Goal: Task Accomplishment & Management: Manage account settings

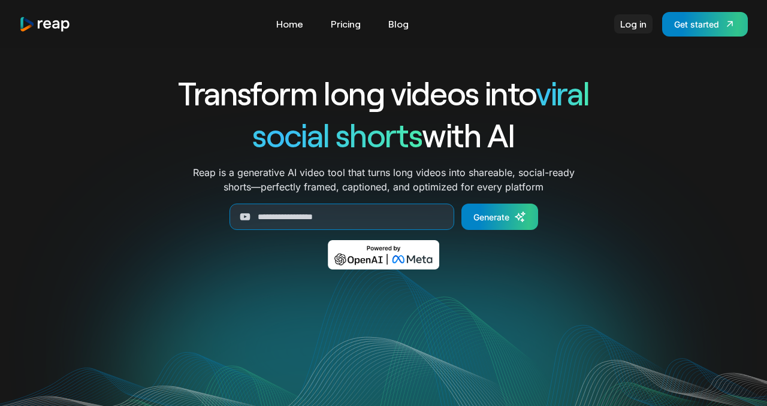
click at [640, 29] on link "Log in" at bounding box center [634, 23] width 38 height 19
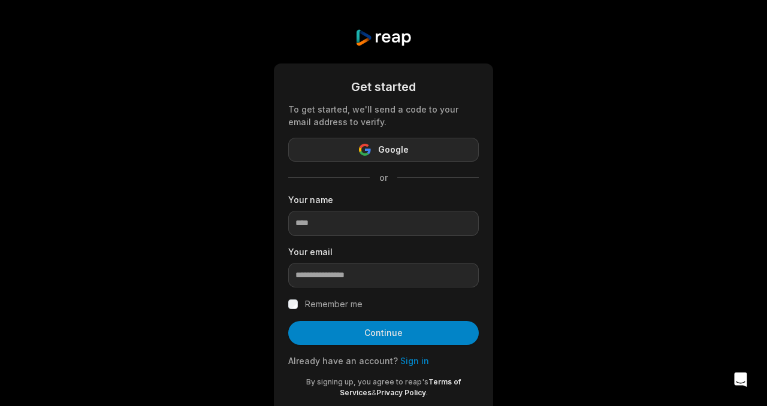
click at [428, 141] on button "Google" at bounding box center [383, 150] width 191 height 24
click at [420, 153] on button "Google" at bounding box center [383, 150] width 191 height 24
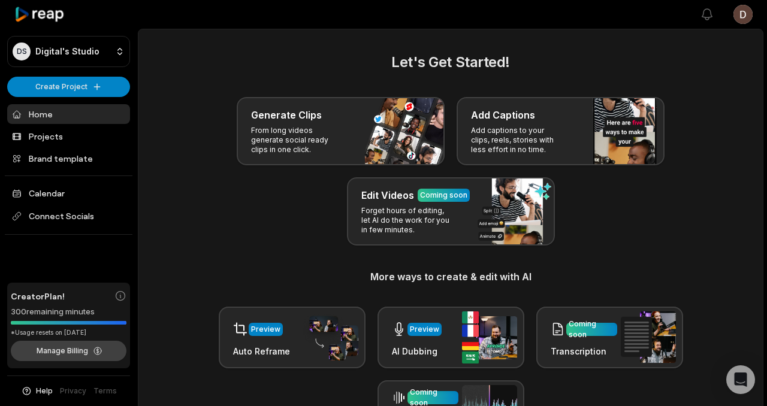
click at [74, 346] on button "Manage Billing" at bounding box center [69, 351] width 116 height 20
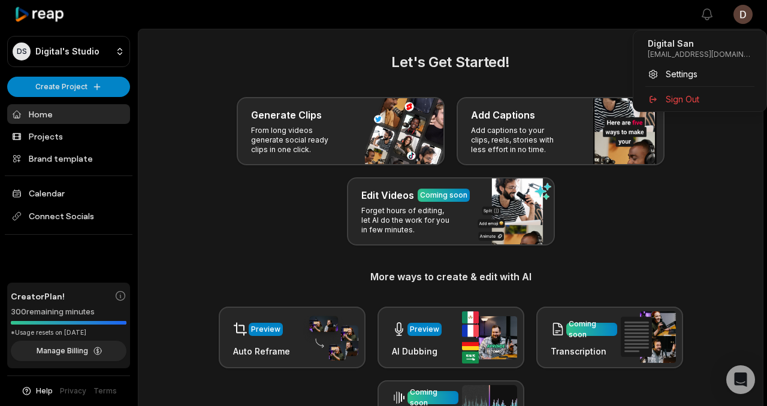
click at [79, 305] on html "DS Digital's Studio Create Project Home Projects Brand template Calendar Connec…" at bounding box center [383, 203] width 767 height 406
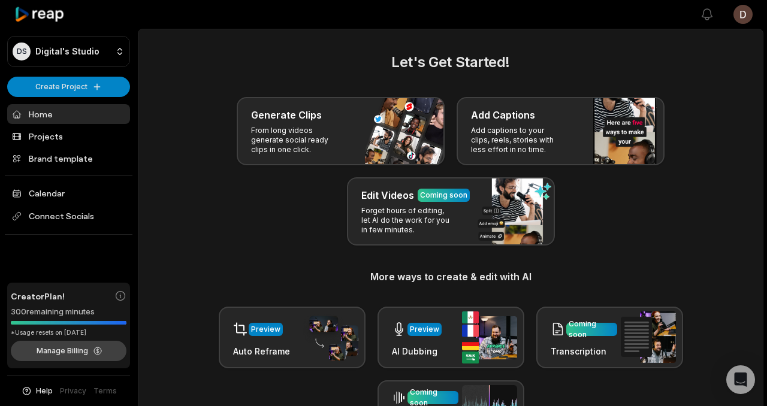
click at [76, 350] on button "Manage Billing" at bounding box center [69, 351] width 116 height 20
